Goal: Navigation & Orientation: Find specific page/section

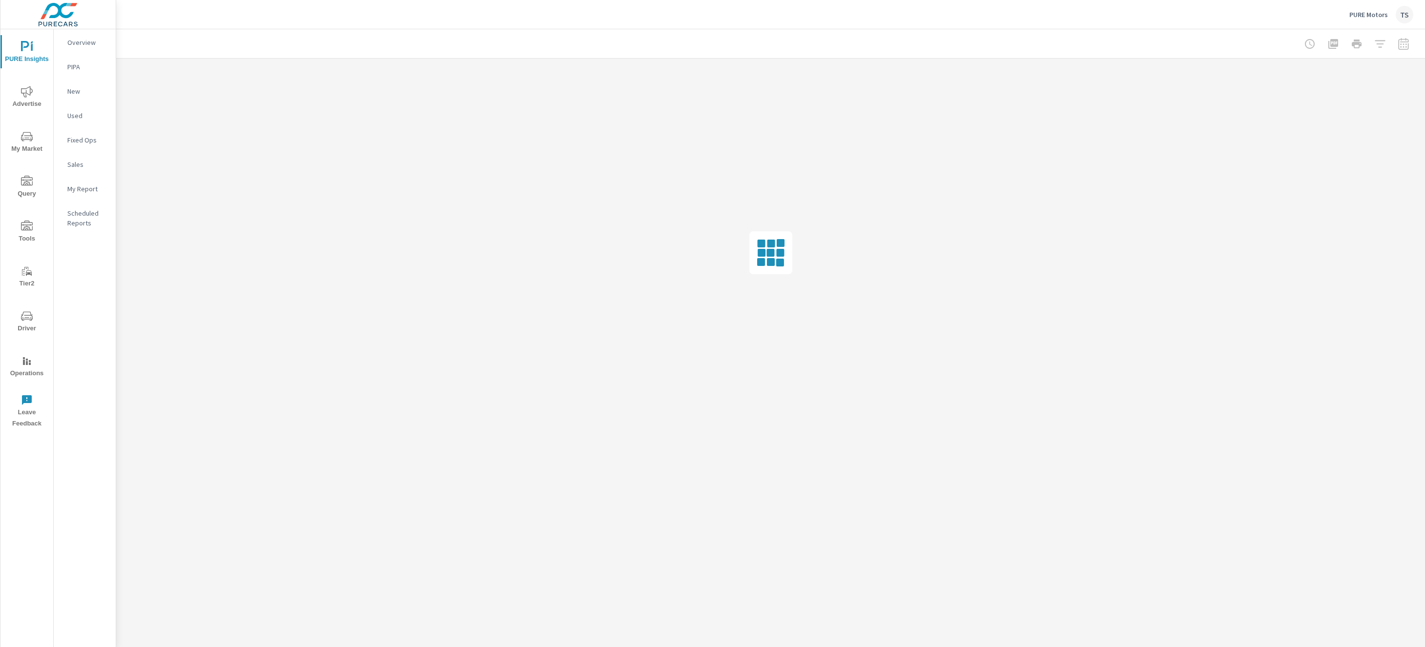
click at [1370, 12] on p "PURE Motors" at bounding box center [1368, 14] width 39 height 9
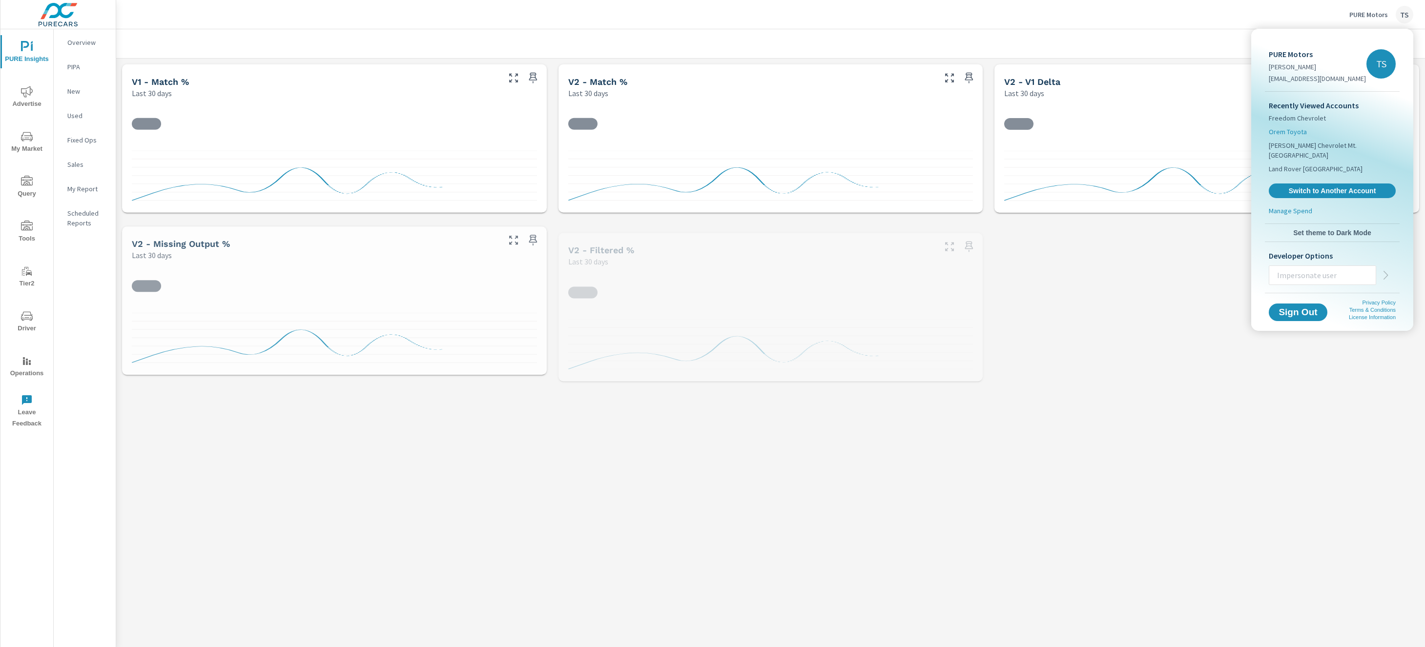
click at [1308, 130] on li "Orem Toyota" at bounding box center [1331, 132] width 127 height 14
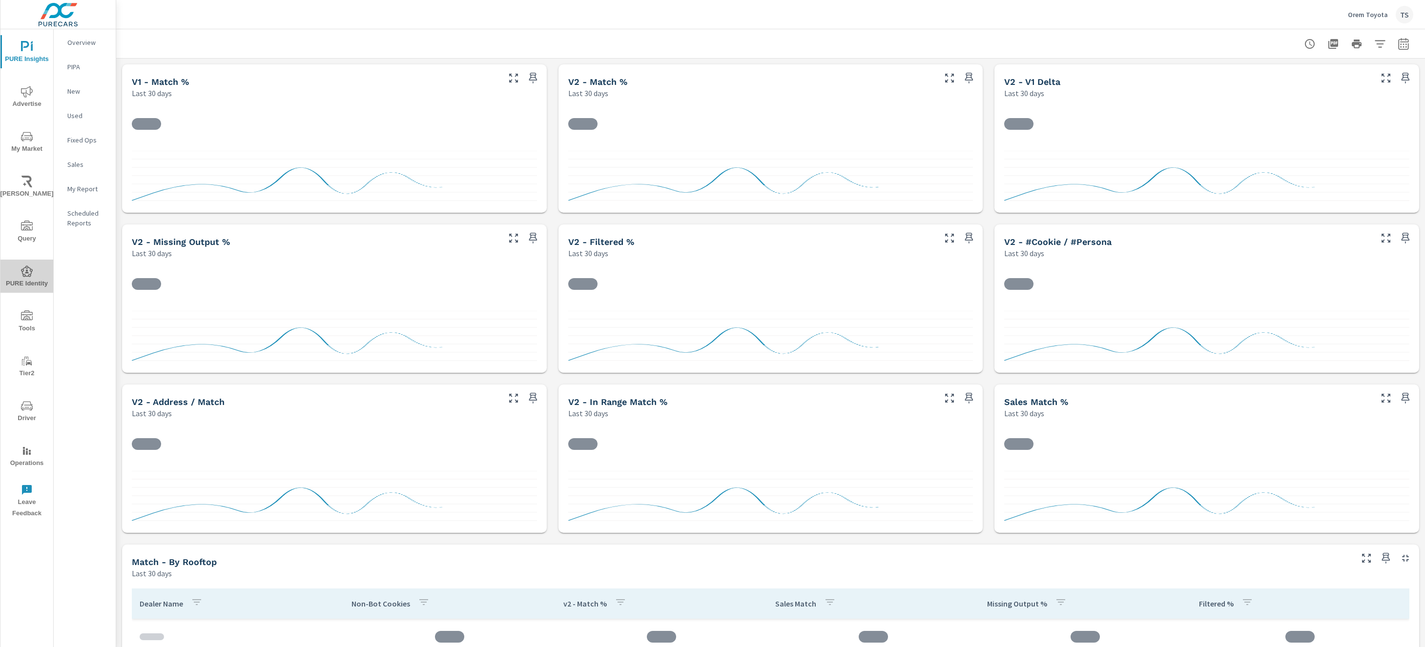
click at [24, 272] on icon "nav menu" at bounding box center [27, 271] width 12 height 12
